Goal: Obtain resource: Obtain resource

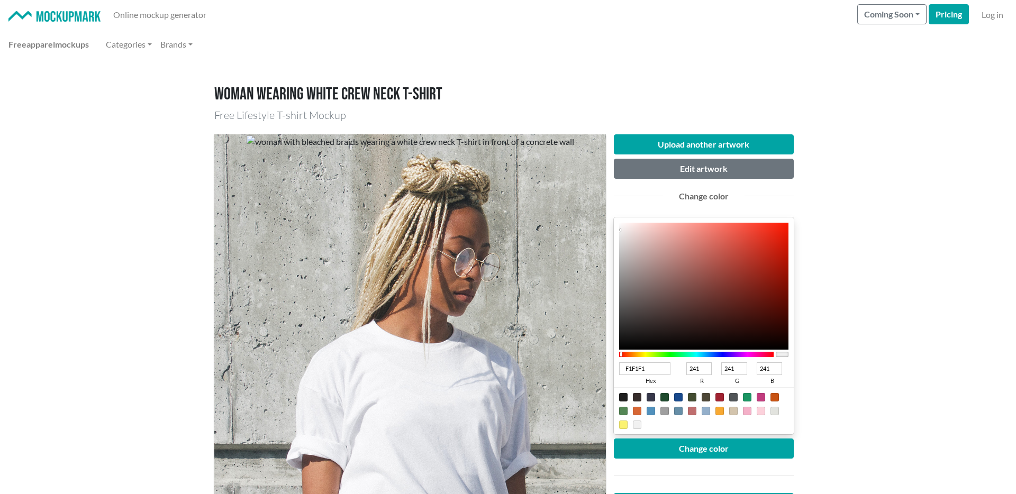
scroll to position [216, 0]
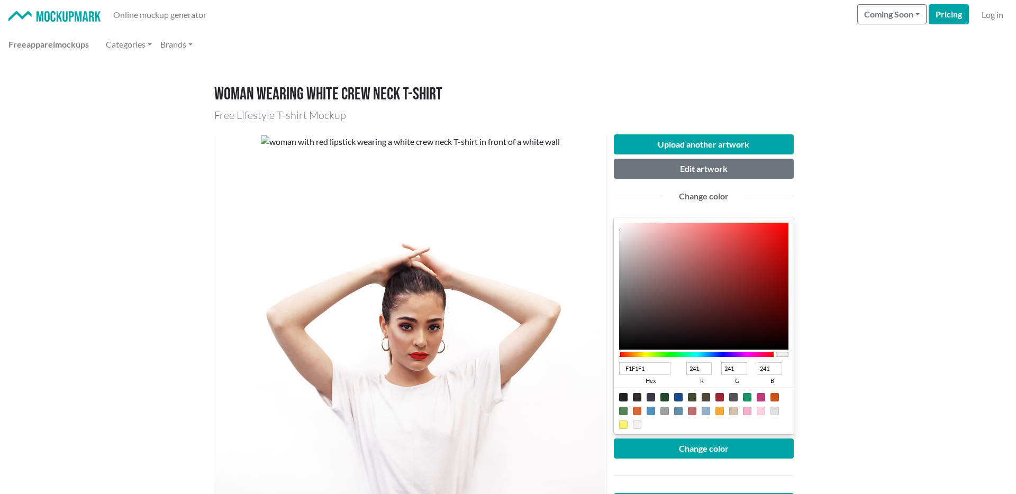
scroll to position [171, 0]
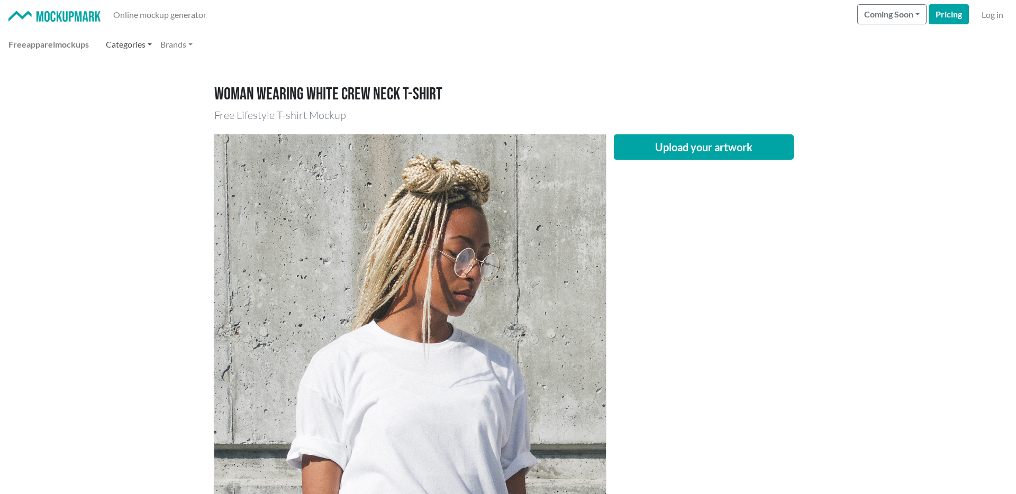
click at [145, 45] on link "Categories" at bounding box center [129, 44] width 54 height 21
click at [85, 110] on link "Hoodies" at bounding box center [108, 112] width 93 height 17
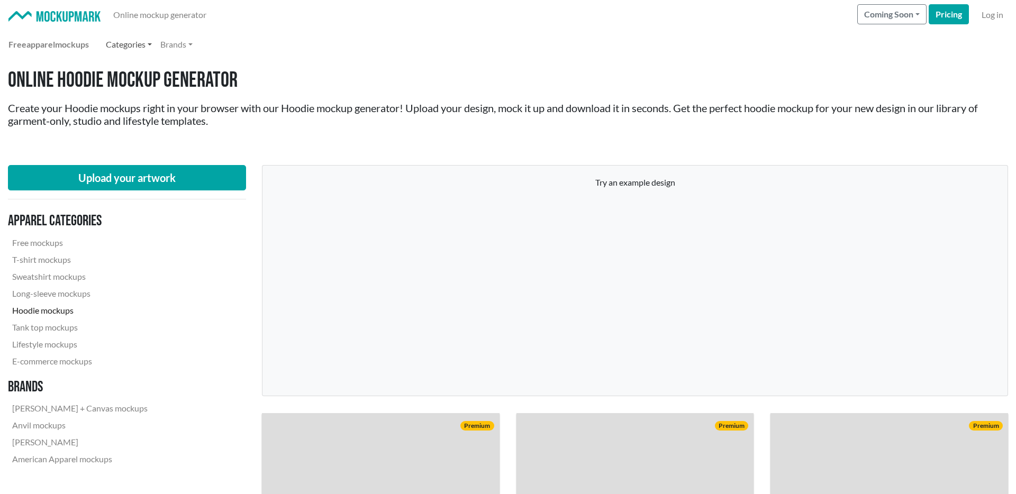
click at [142, 42] on link "Categories" at bounding box center [129, 44] width 54 height 21
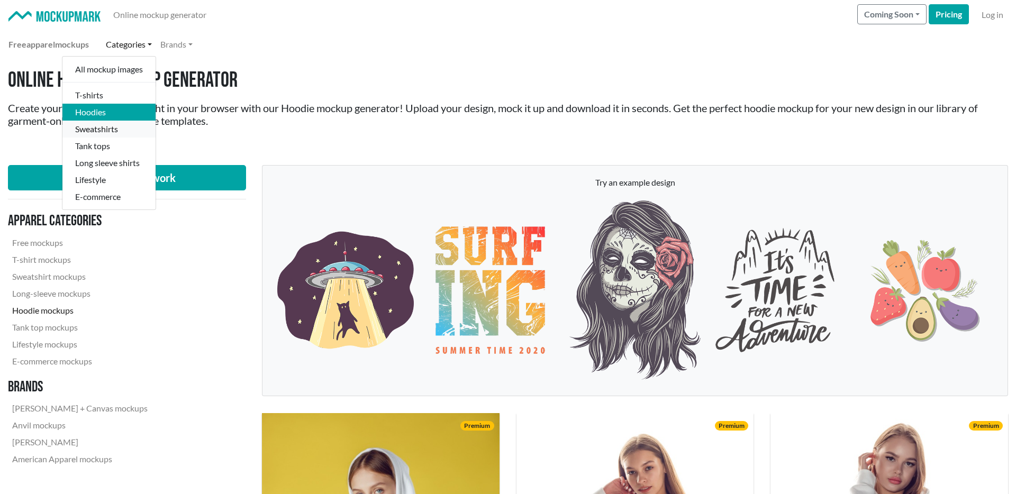
click at [103, 134] on link "Sweatshirts" at bounding box center [108, 129] width 93 height 17
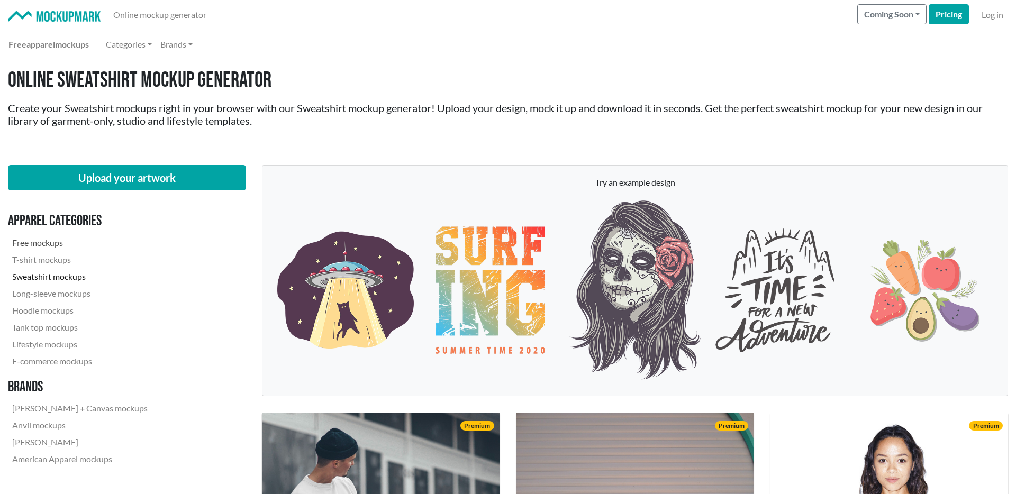
click at [42, 239] on link "Free mockups" at bounding box center [80, 242] width 144 height 17
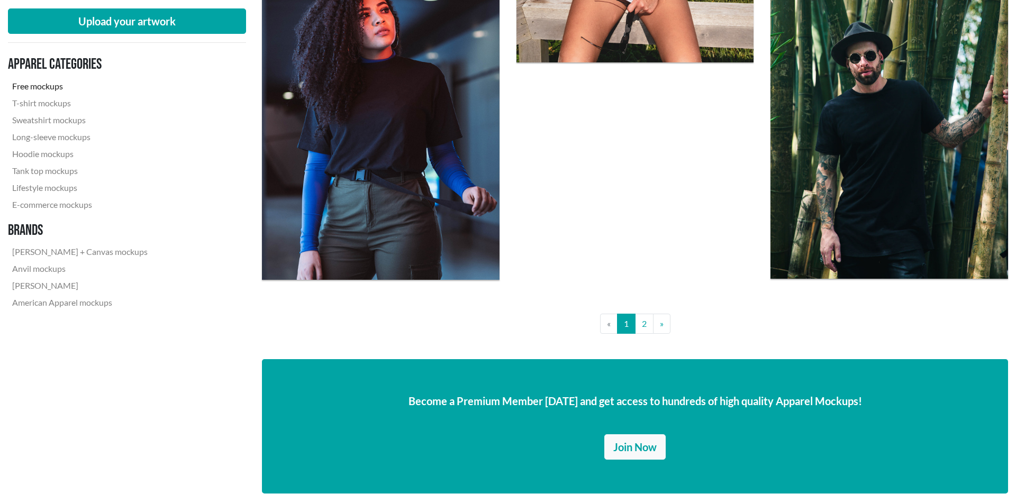
scroll to position [2593, 0]
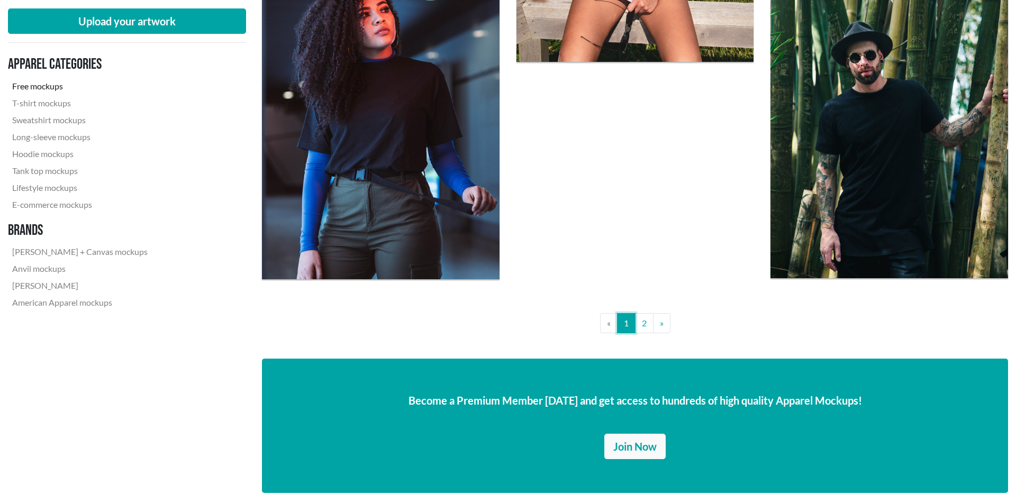
click at [635, 324] on link "1" at bounding box center [626, 323] width 19 height 20
click at [651, 324] on link "2" at bounding box center [644, 323] width 19 height 20
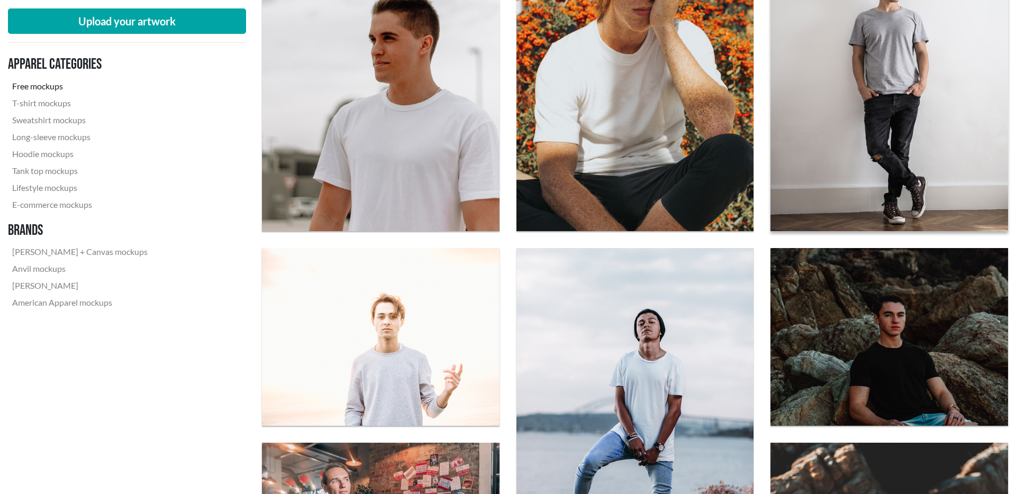
scroll to position [488, 0]
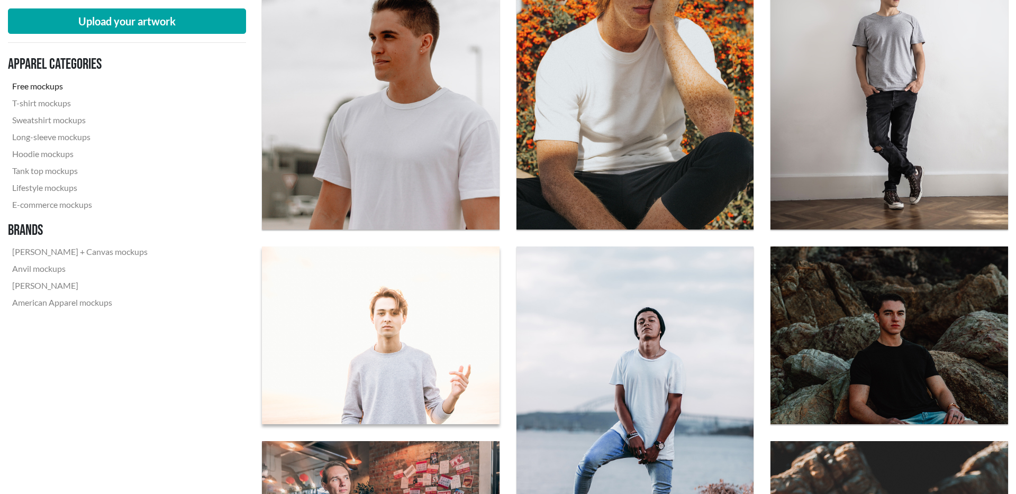
click at [424, 353] on img at bounding box center [380, 336] width 261 height 196
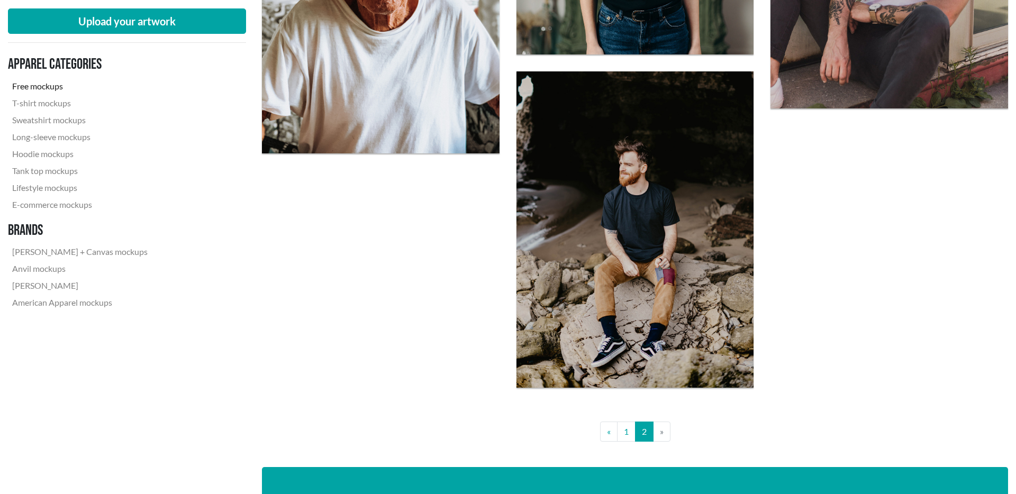
scroll to position [1370, 0]
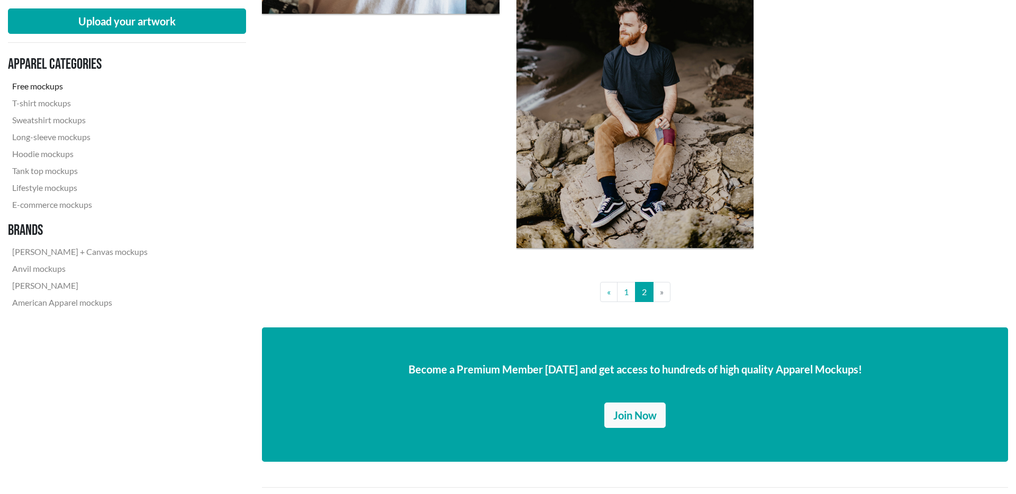
click at [653, 294] on li "» Next" at bounding box center [661, 292] width 17 height 20
click at [659, 292] on li "» Next" at bounding box center [661, 292] width 17 height 20
click at [629, 293] on link "1" at bounding box center [626, 292] width 19 height 20
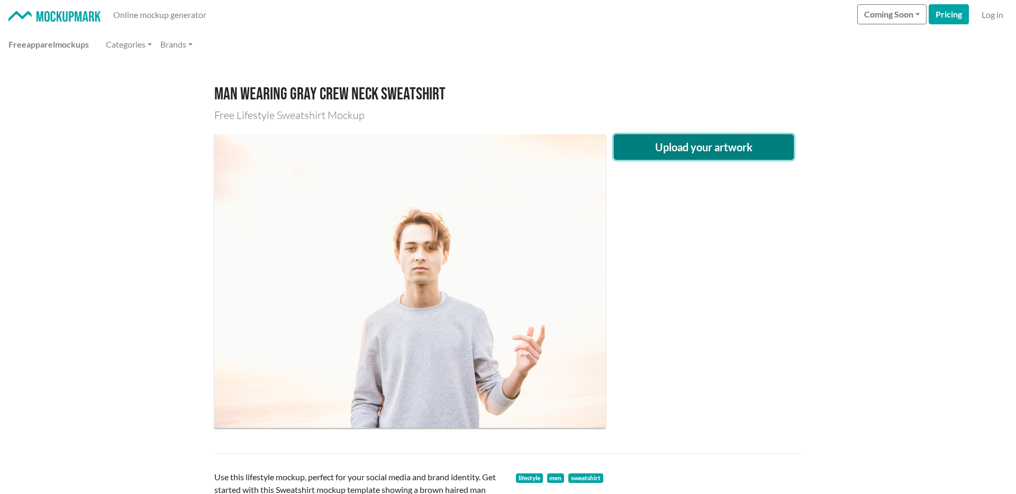
click at [676, 156] on button "Upload your artwork" at bounding box center [704, 146] width 180 height 25
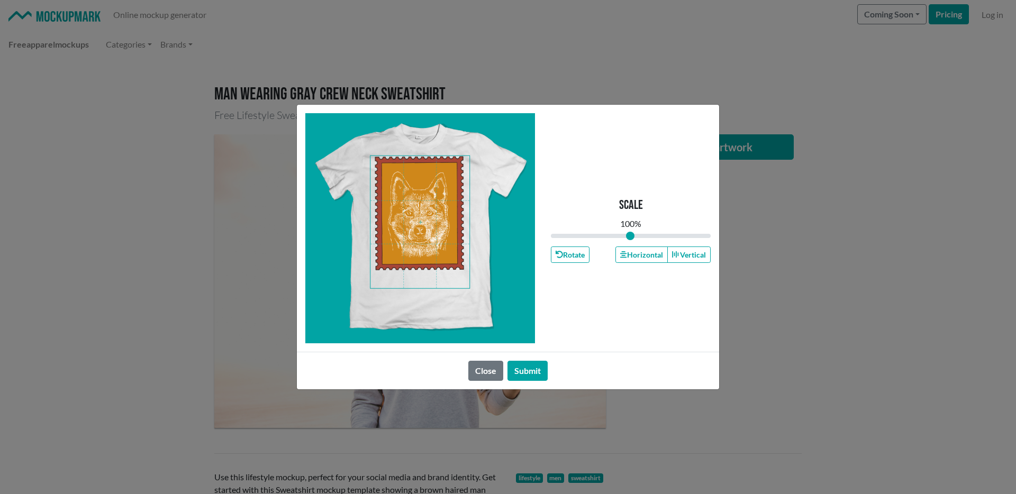
click at [433, 232] on span at bounding box center [419, 222] width 99 height 132
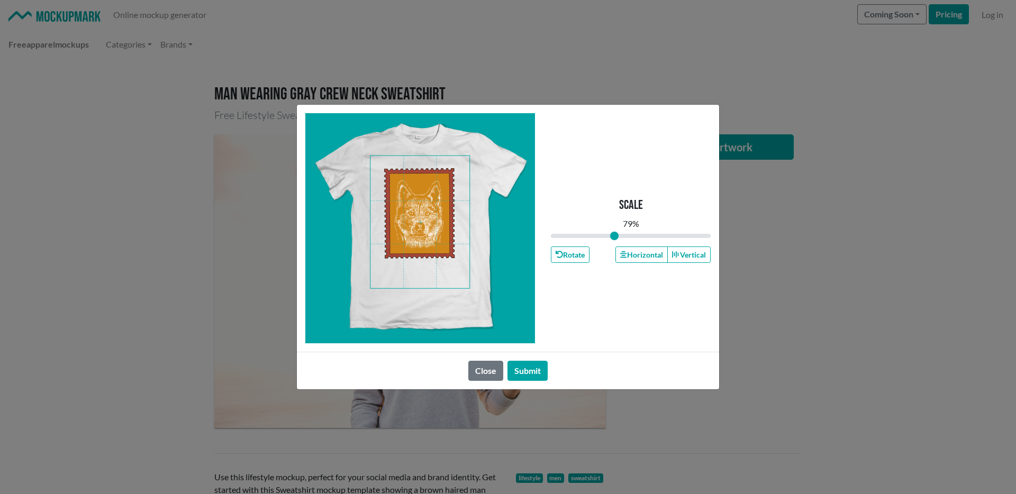
drag, startPoint x: 630, startPoint y: 232, endPoint x: 614, endPoint y: 235, distance: 16.2
type input "0.79"
click at [614, 235] on input "range" at bounding box center [631, 236] width 160 height 12
click at [421, 203] on span at bounding box center [419, 222] width 99 height 132
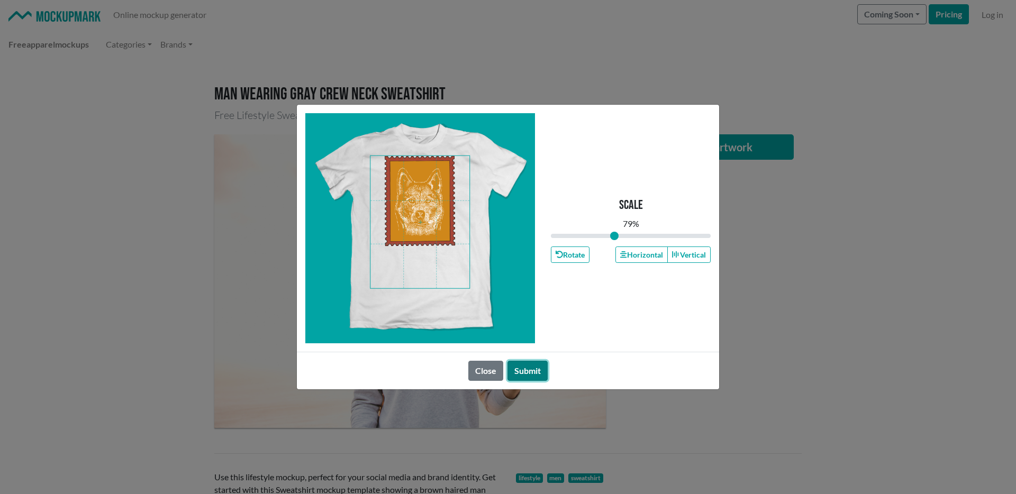
click at [534, 365] on button "Submit" at bounding box center [527, 371] width 40 height 20
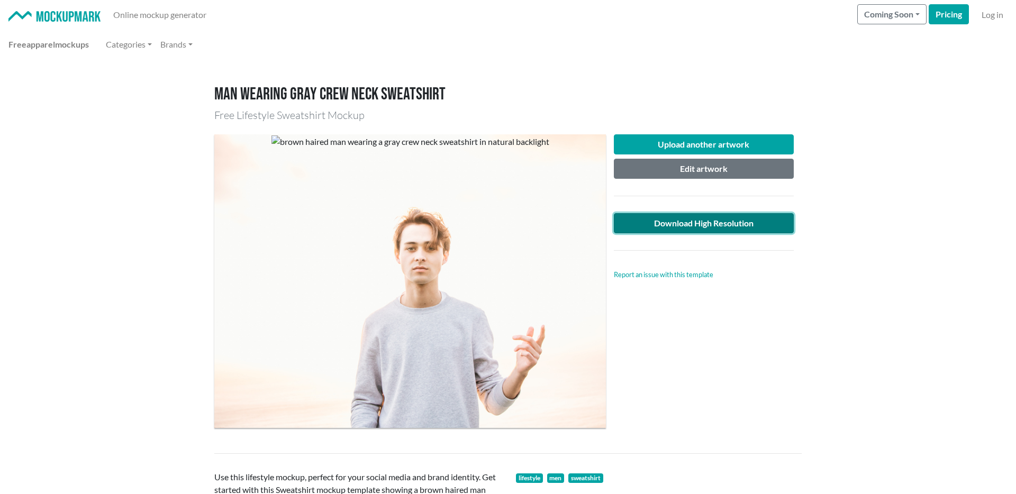
click at [704, 221] on link "Download High Resolution" at bounding box center [704, 223] width 180 height 20
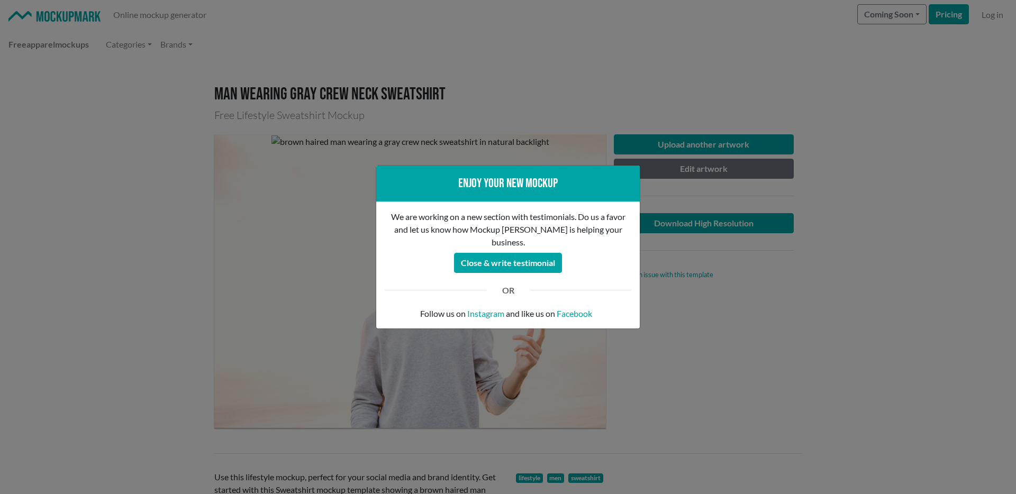
click at [733, 277] on div "Enjoy your new mockup We are working on a new section with testimonials. Do us …" at bounding box center [508, 247] width 1016 height 494
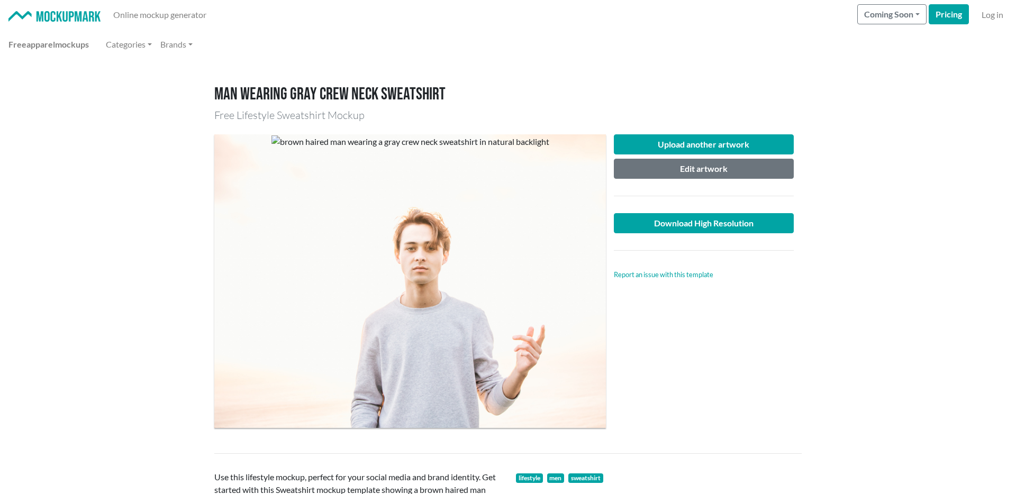
click at [797, 355] on div "Upload another artwork Edit artwork Download High Resolution Report an issue wi…" at bounding box center [704, 281] width 196 height 294
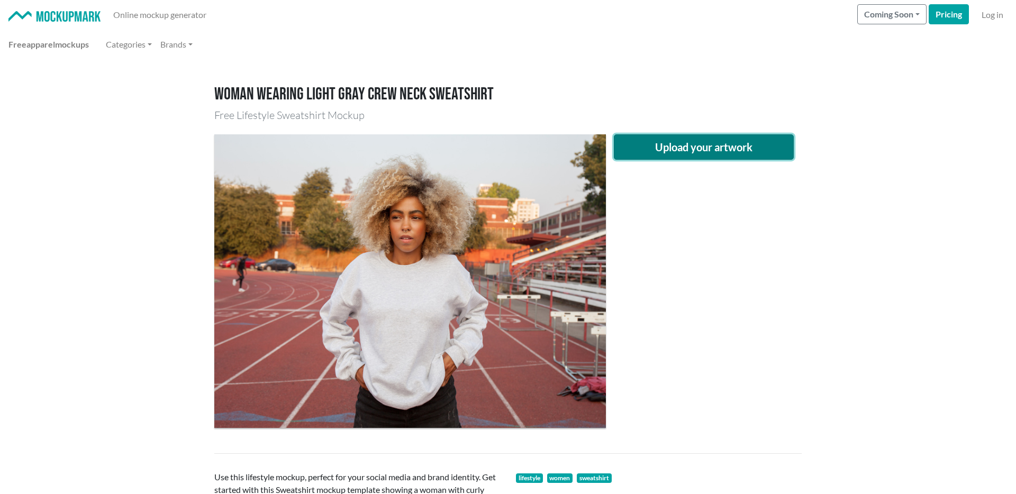
click at [686, 144] on button "Upload your artwork" at bounding box center [704, 146] width 180 height 25
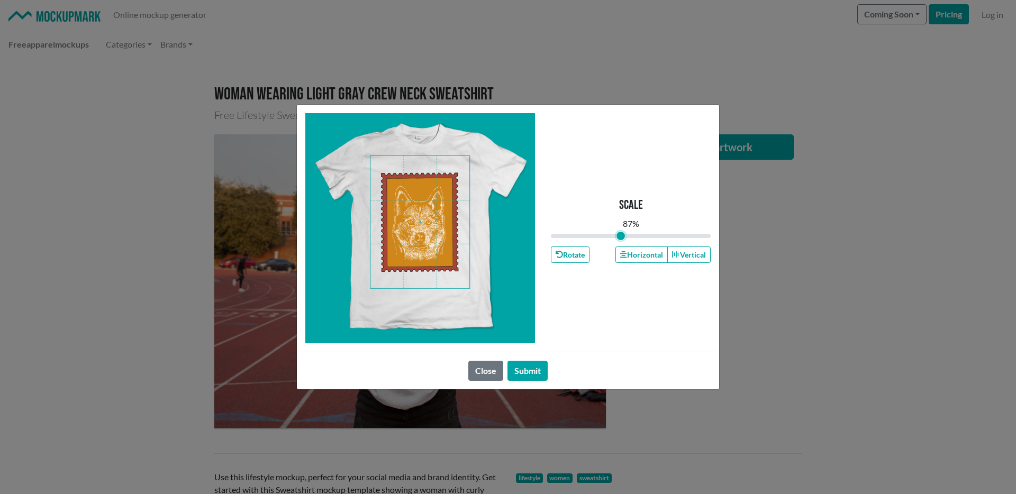
drag, startPoint x: 628, startPoint y: 236, endPoint x: 621, endPoint y: 236, distance: 7.9
click at [621, 236] on input "range" at bounding box center [631, 236] width 160 height 12
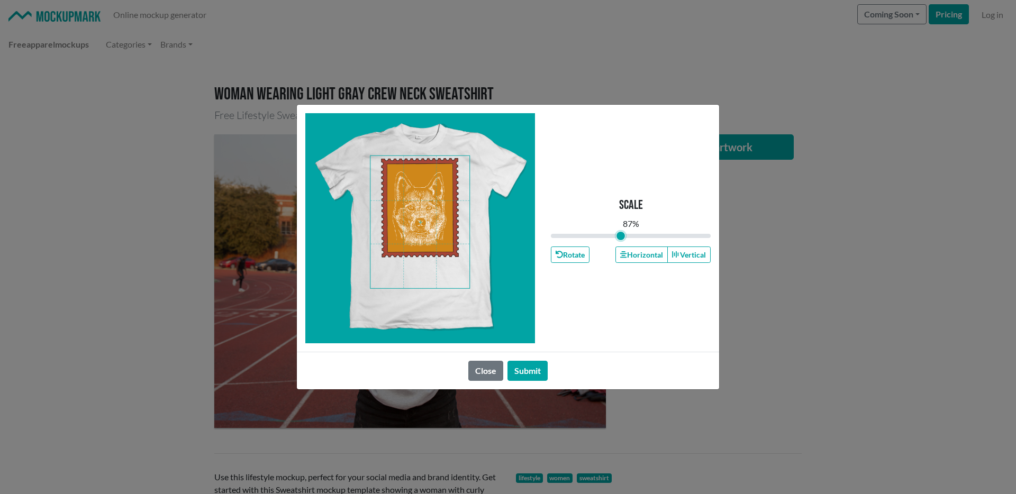
click at [430, 206] on span at bounding box center [419, 222] width 99 height 132
type input "0.81"
click at [615, 238] on input "range" at bounding box center [631, 236] width 160 height 12
click at [430, 214] on span at bounding box center [419, 222] width 99 height 132
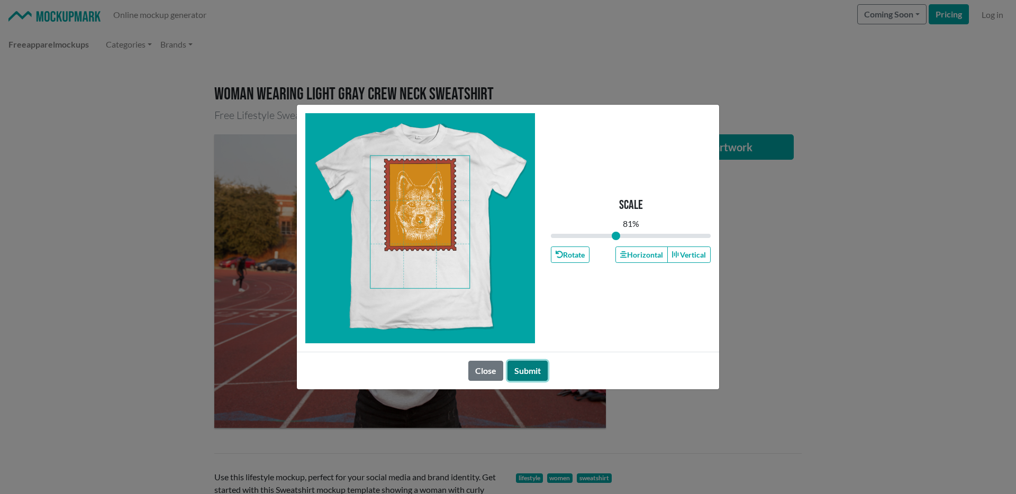
click at [537, 372] on button "Submit" at bounding box center [527, 371] width 40 height 20
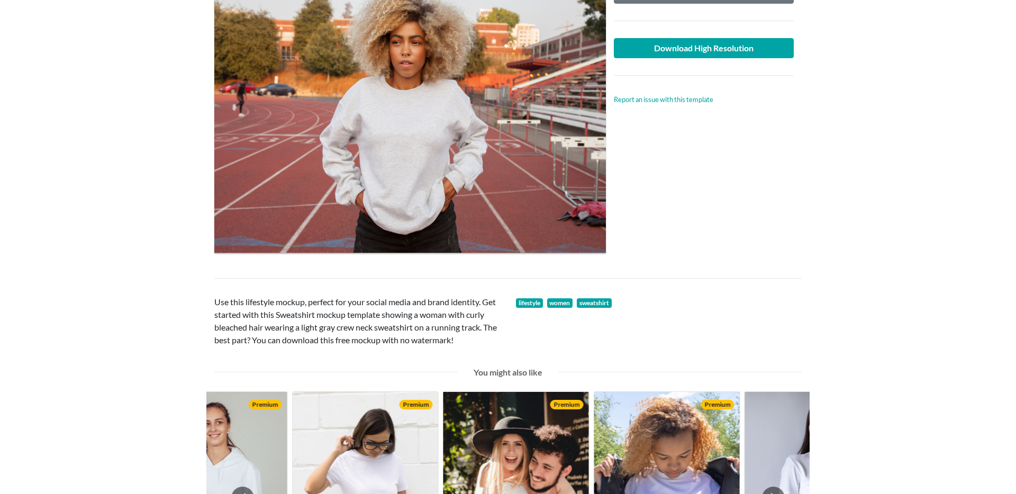
scroll to position [40, 0]
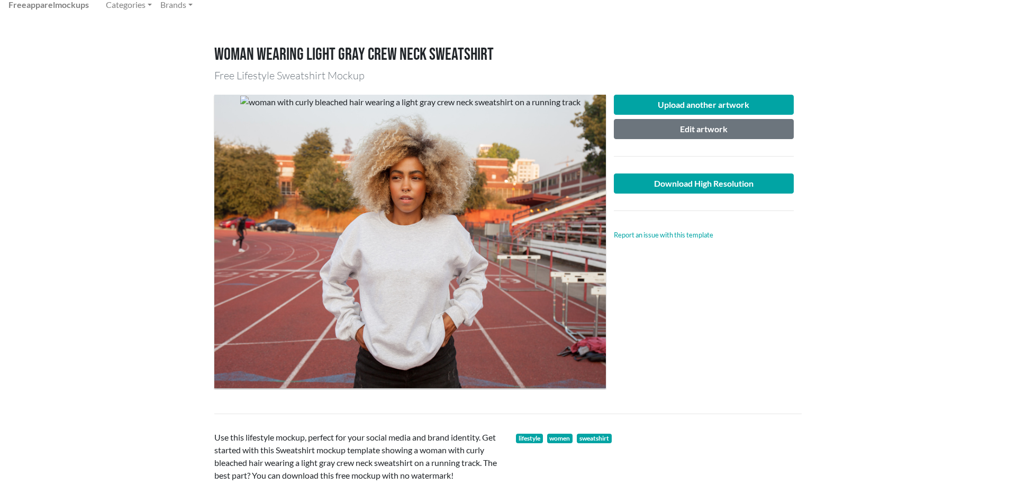
click at [417, 227] on div at bounding box center [409, 242] width 391 height 294
drag, startPoint x: 413, startPoint y: 273, endPoint x: 508, endPoint y: 304, distance: 100.0
click at [508, 304] on div at bounding box center [409, 242] width 391 height 294
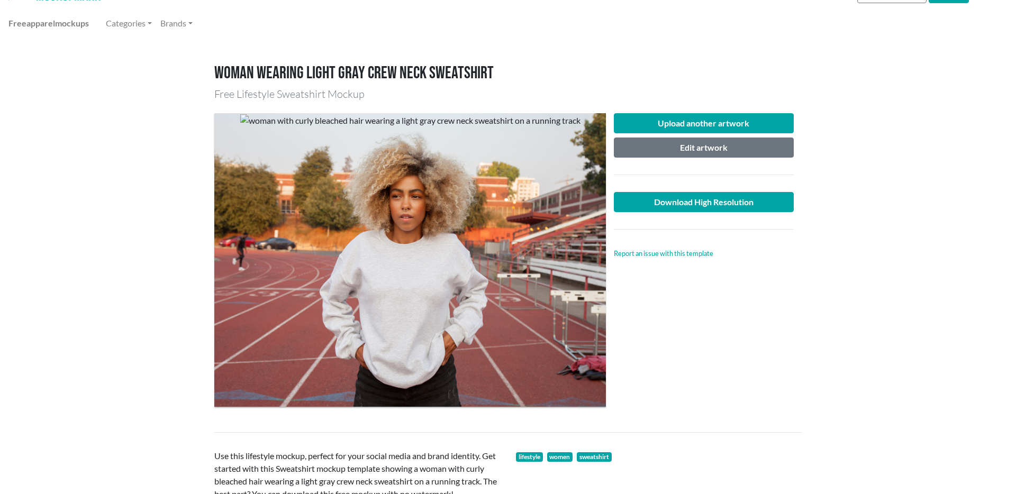
scroll to position [20, 0]
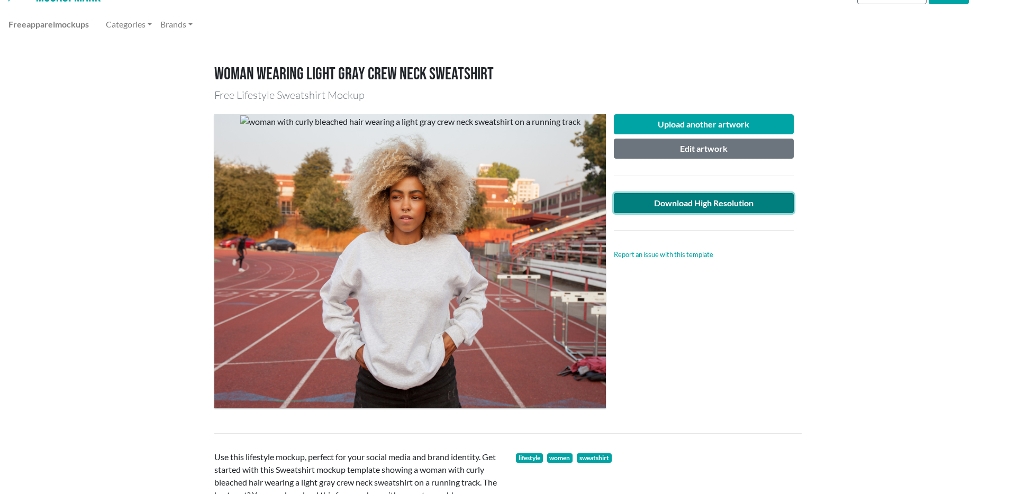
click at [705, 208] on link "Download High Resolution" at bounding box center [704, 203] width 180 height 20
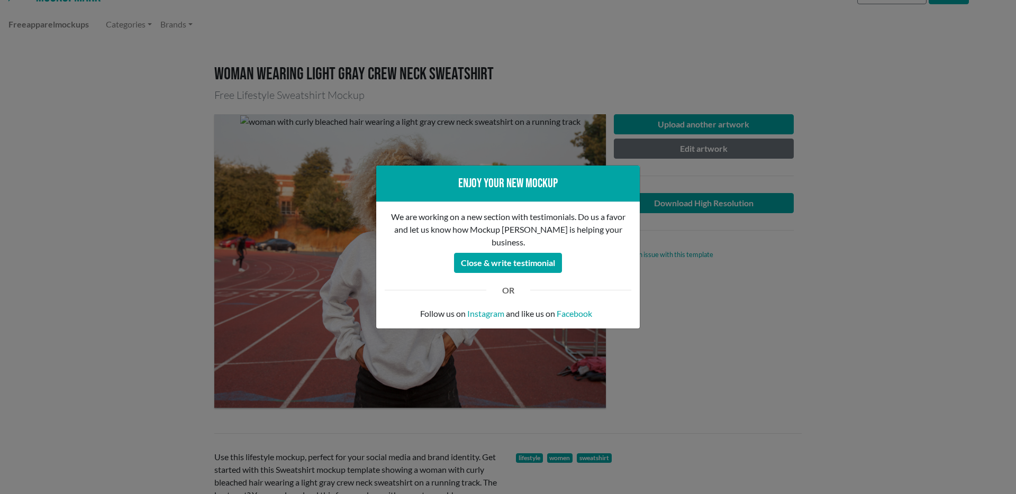
click at [731, 226] on div "Enjoy your new mockup We are working on a new section with testimonials. Do us …" at bounding box center [508, 247] width 1016 height 494
